Goal: Book appointment/travel/reservation

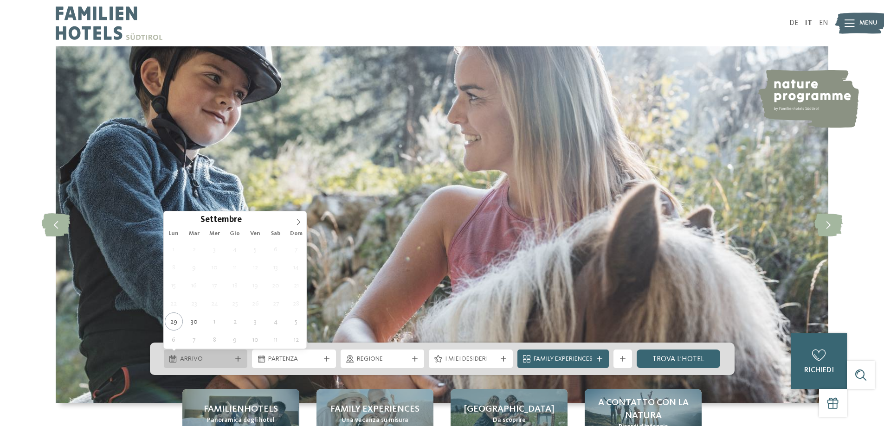
click at [229, 364] on div "Arrivo" at bounding box center [206, 359] width 84 height 19
click at [294, 219] on span at bounding box center [298, 220] width 16 height 16
click at [295, 219] on icon at bounding box center [298, 222] width 6 height 6
click at [295, 220] on icon at bounding box center [298, 222] width 6 height 6
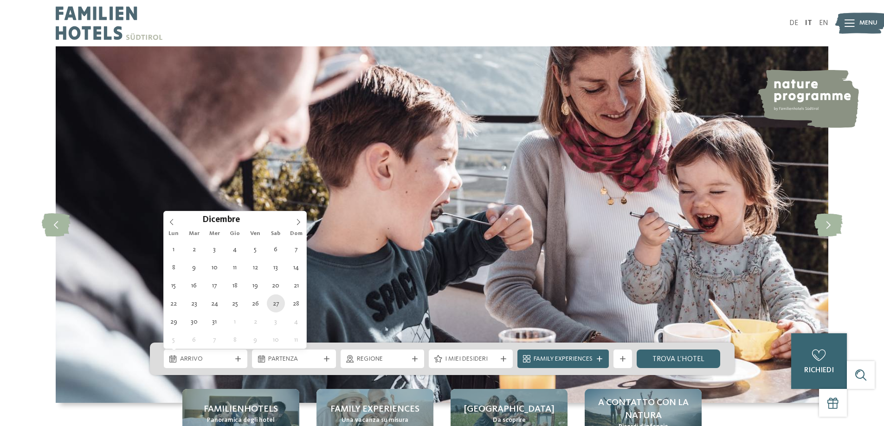
type div "[DATE]"
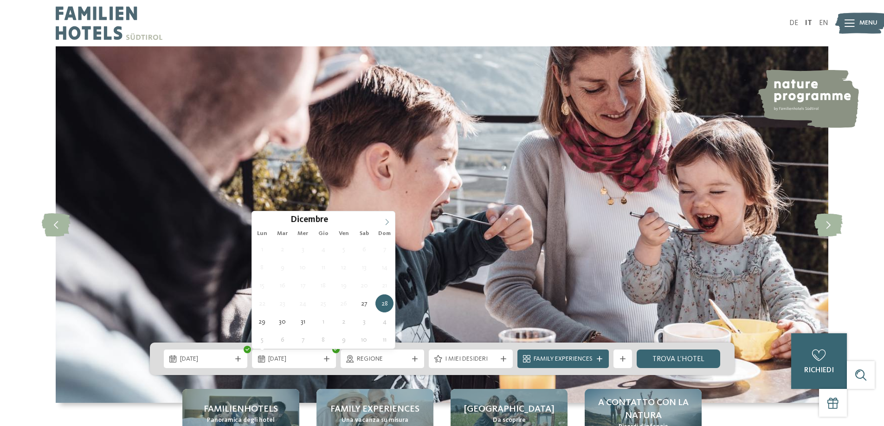
type input "****"
click at [379, 223] on span at bounding box center [387, 220] width 16 height 16
type div "[DATE]"
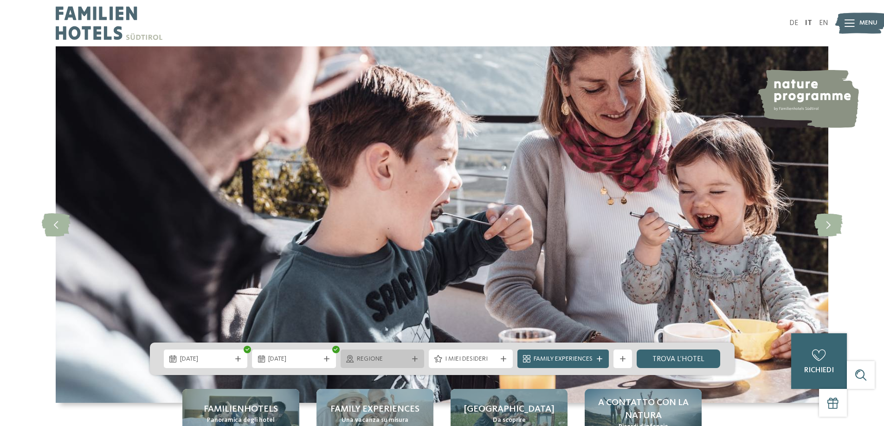
click at [409, 361] on div "Regione" at bounding box center [382, 359] width 56 height 10
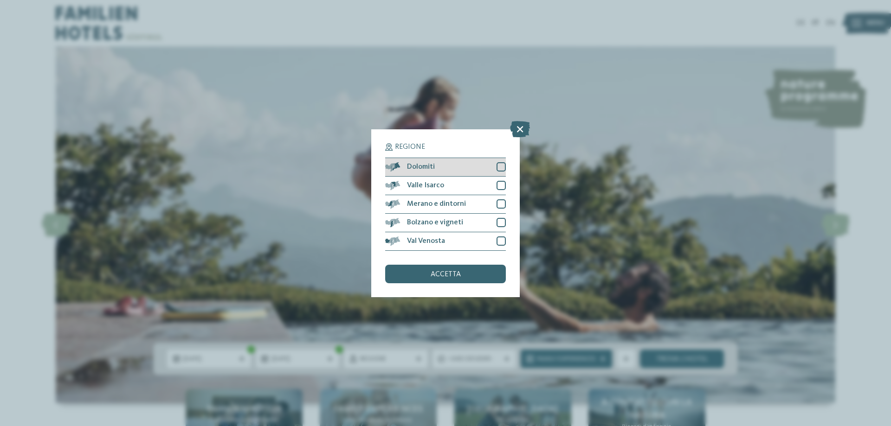
click at [430, 166] on span "Dolomiti" at bounding box center [421, 166] width 28 height 7
click at [433, 184] on span "Valle Isarco" at bounding box center [425, 185] width 37 height 7
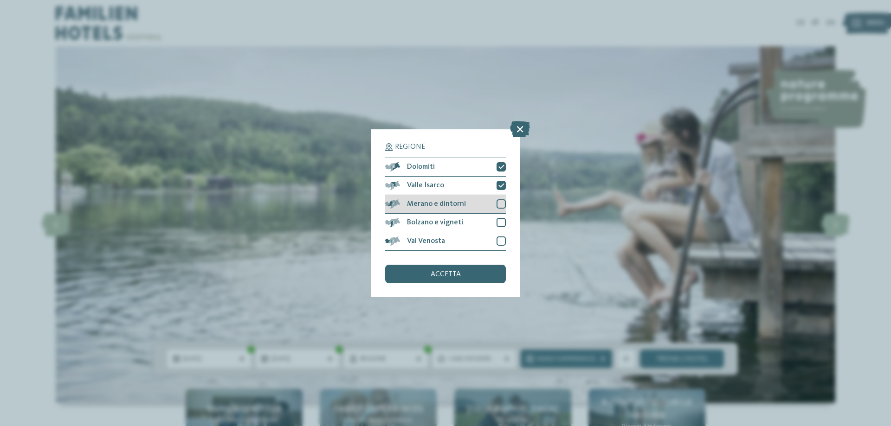
click at [435, 200] on div "Merano e dintorni" at bounding box center [445, 204] width 121 height 19
click at [436, 221] on span "Bolzano e vigneti" at bounding box center [435, 222] width 56 height 7
click at [436, 245] on div "Val Venosta" at bounding box center [445, 241] width 121 height 19
click at [437, 270] on div "accetta" at bounding box center [445, 274] width 121 height 19
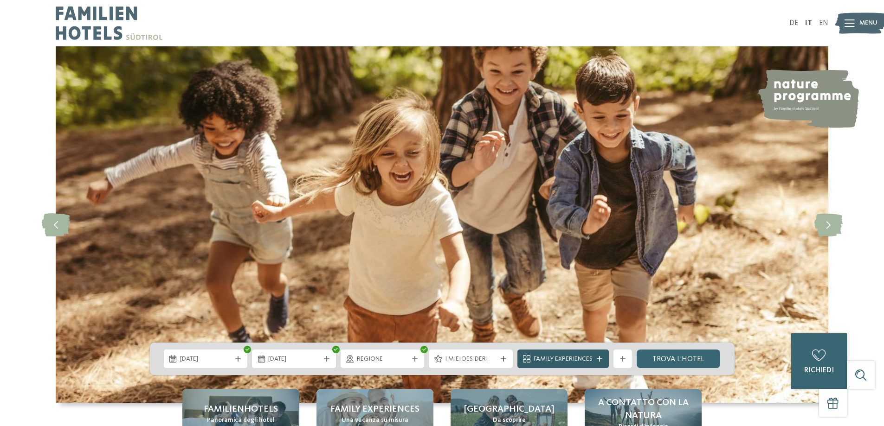
click at [597, 357] on icon at bounding box center [600, 359] width 6 height 6
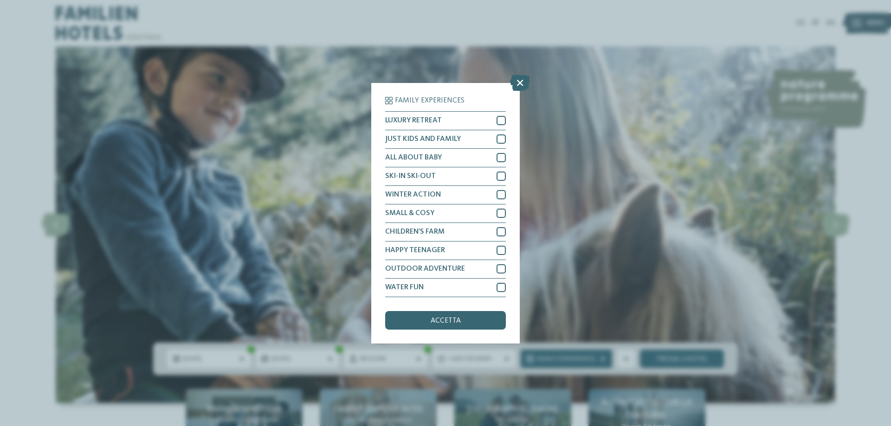
click at [518, 79] on icon at bounding box center [520, 82] width 20 height 16
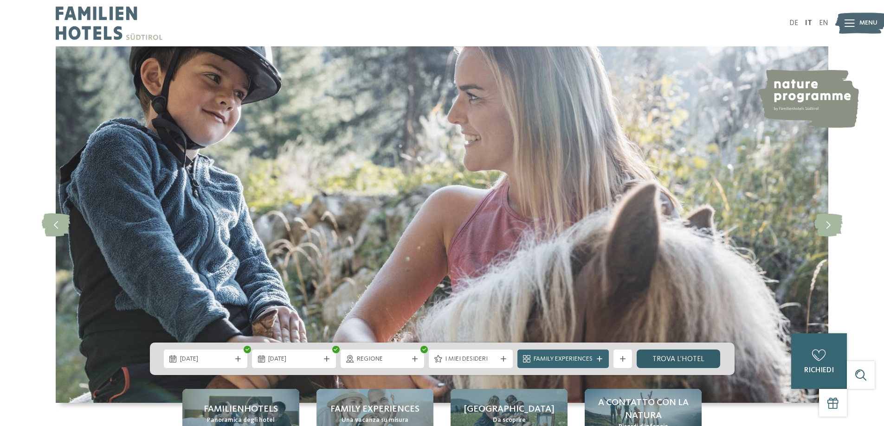
click at [702, 357] on link "trova l’hotel" at bounding box center [678, 359] width 84 height 19
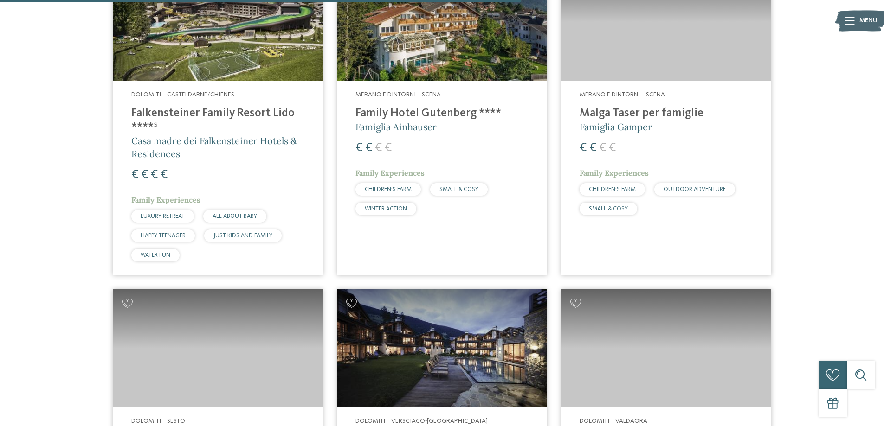
scroll to position [1510, 0]
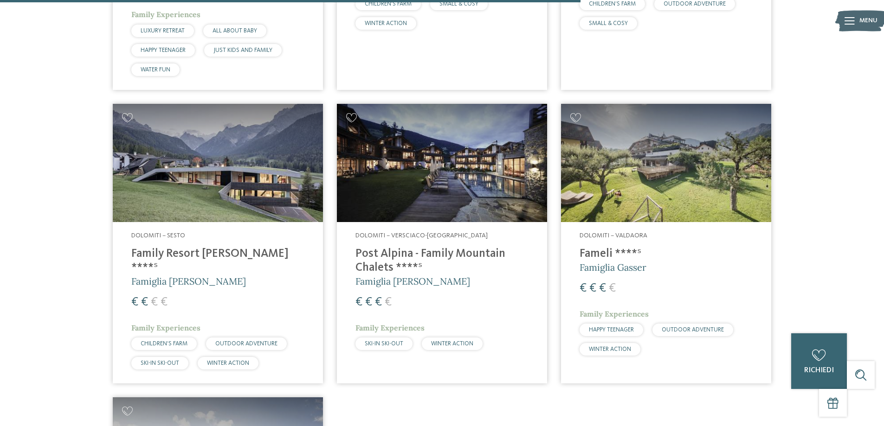
click at [229, 185] on img at bounding box center [218, 163] width 210 height 118
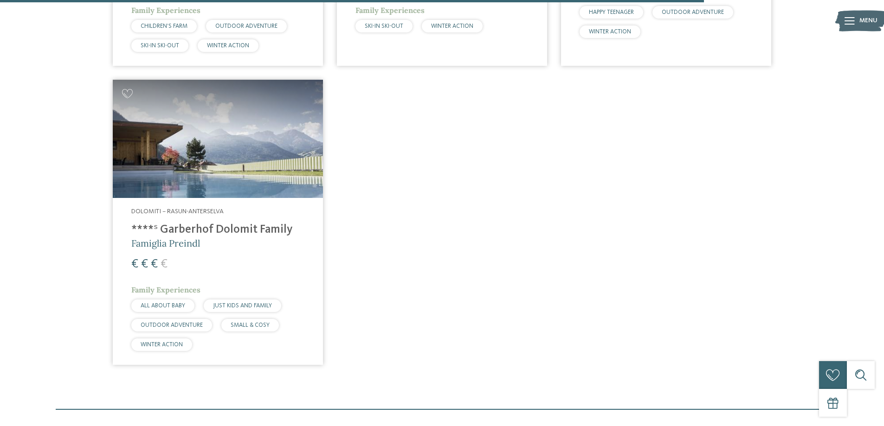
scroll to position [1835, 0]
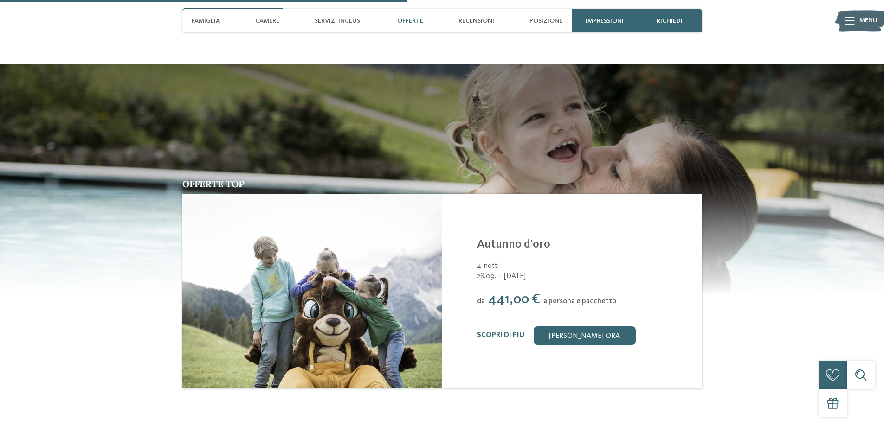
scroll to position [1299, 0]
